Goal: Find specific page/section: Find specific page/section

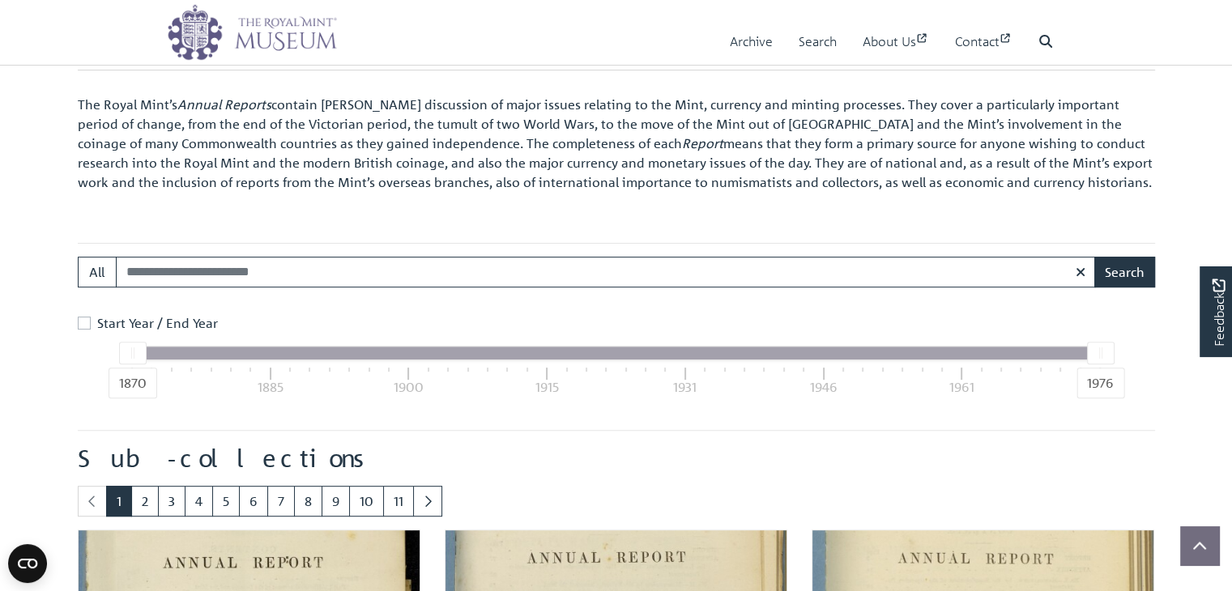
scroll to position [509, 0]
click at [1098, 369] on div "1976" at bounding box center [1100, 384] width 48 height 31
click at [1098, 356] on div at bounding box center [1100, 354] width 26 height 21
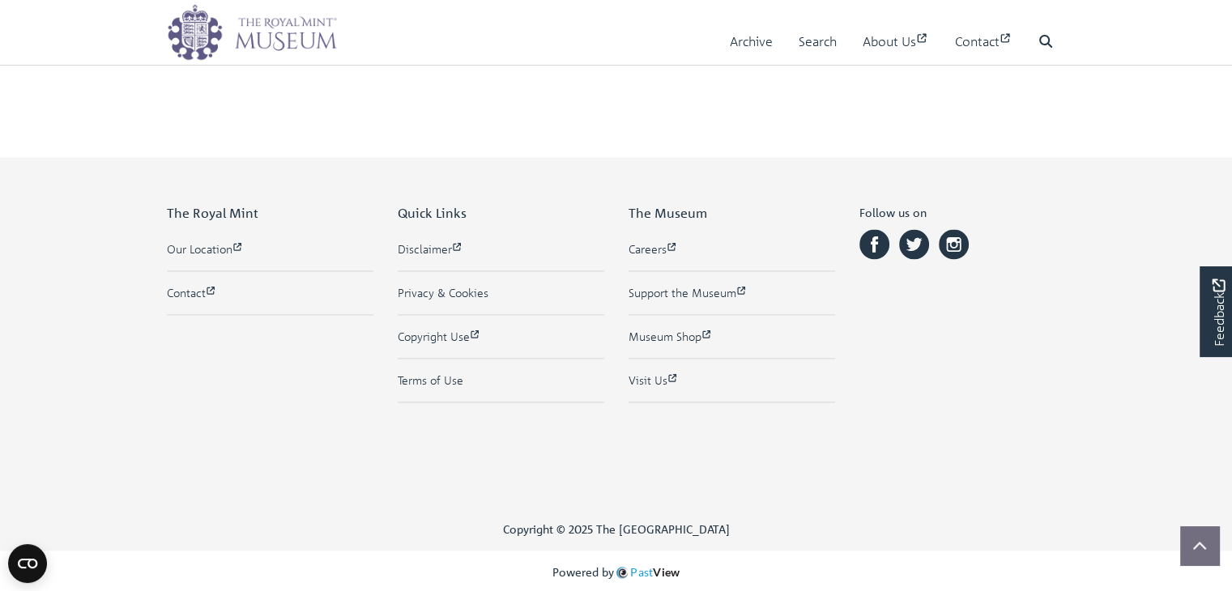
scroll to position [1724, 0]
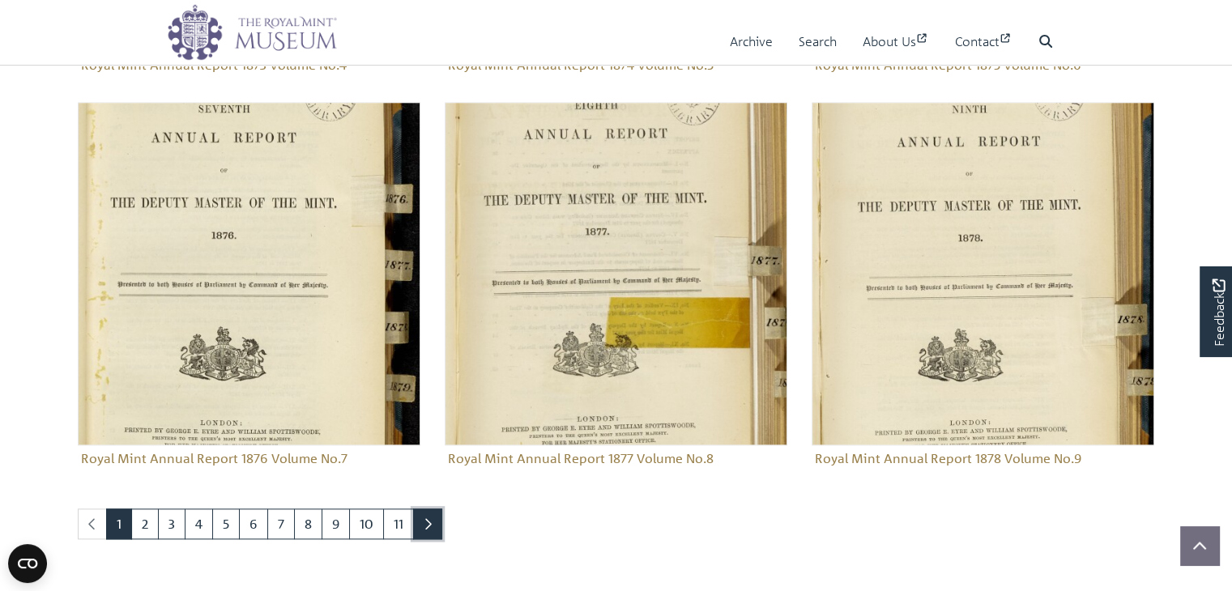
drag, startPoint x: 418, startPoint y: 522, endPoint x: 406, endPoint y: 526, distance: 12.6
click at [418, 523] on link "Next page" at bounding box center [427, 524] width 29 height 31
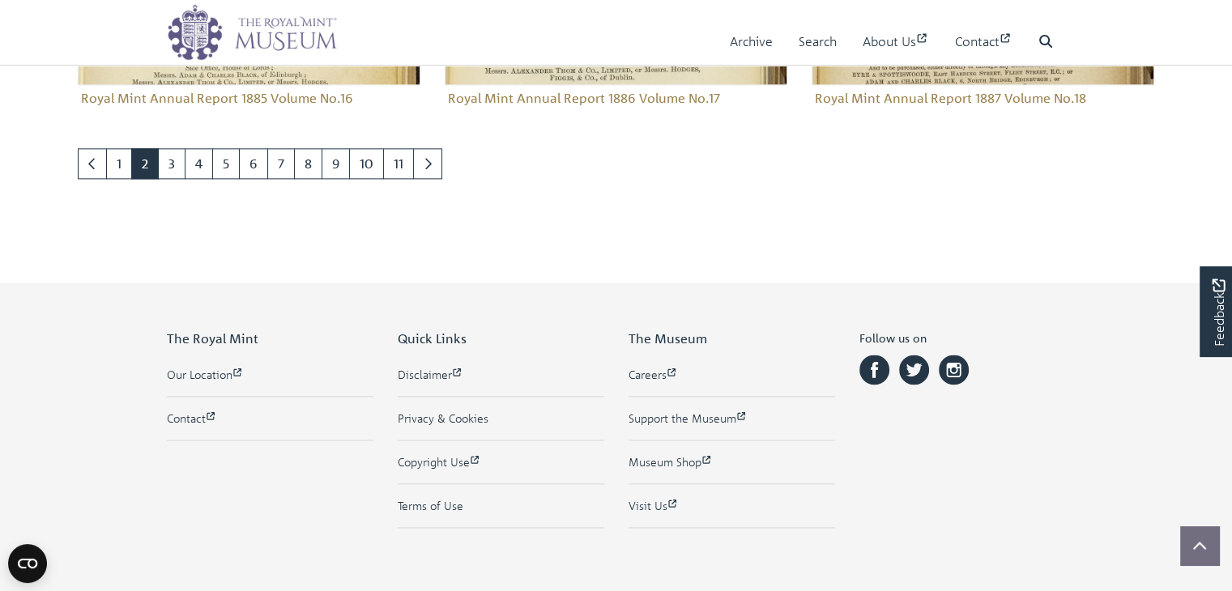
scroll to position [1886, 0]
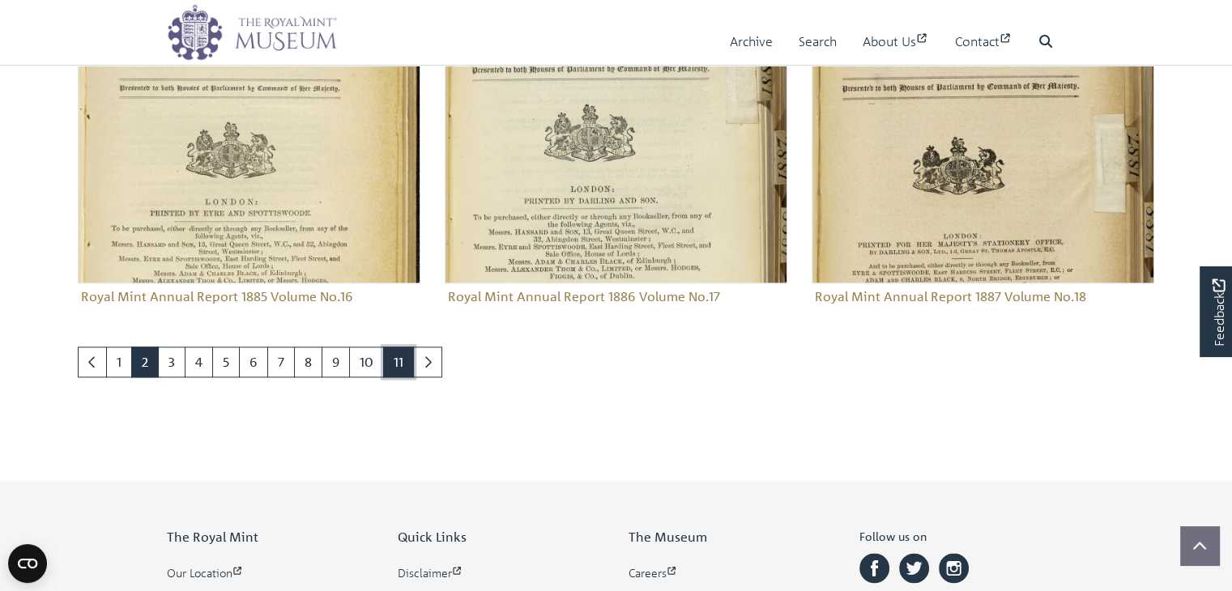
click at [389, 356] on link "11" at bounding box center [398, 362] width 31 height 31
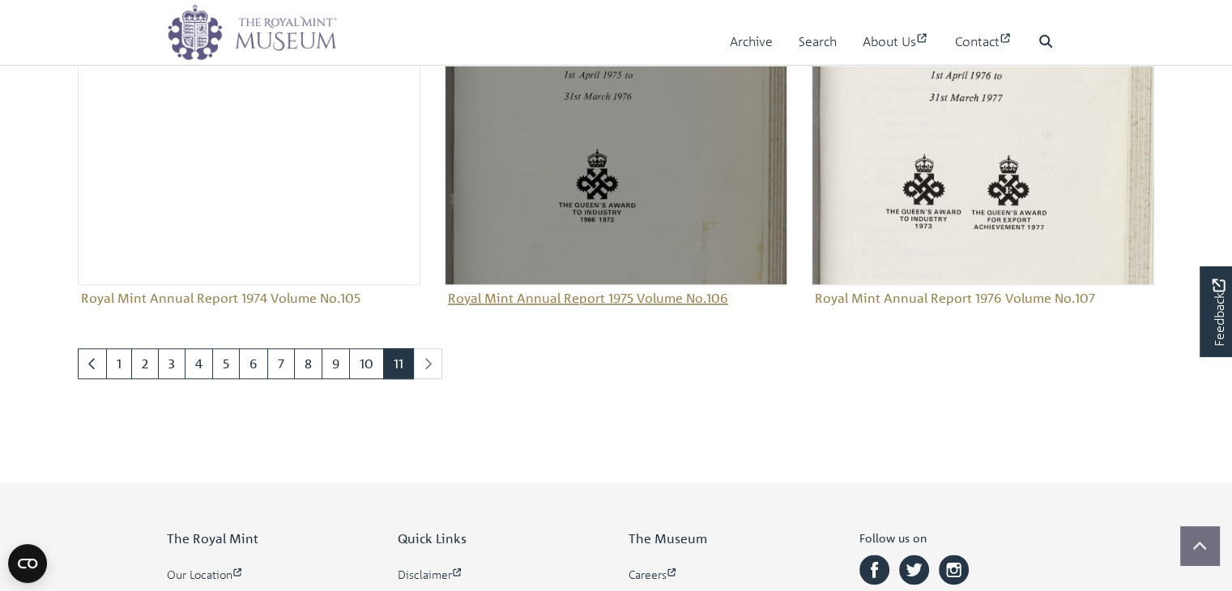
scroll to position [1921, 0]
